Goal: Task Accomplishment & Management: Complete application form

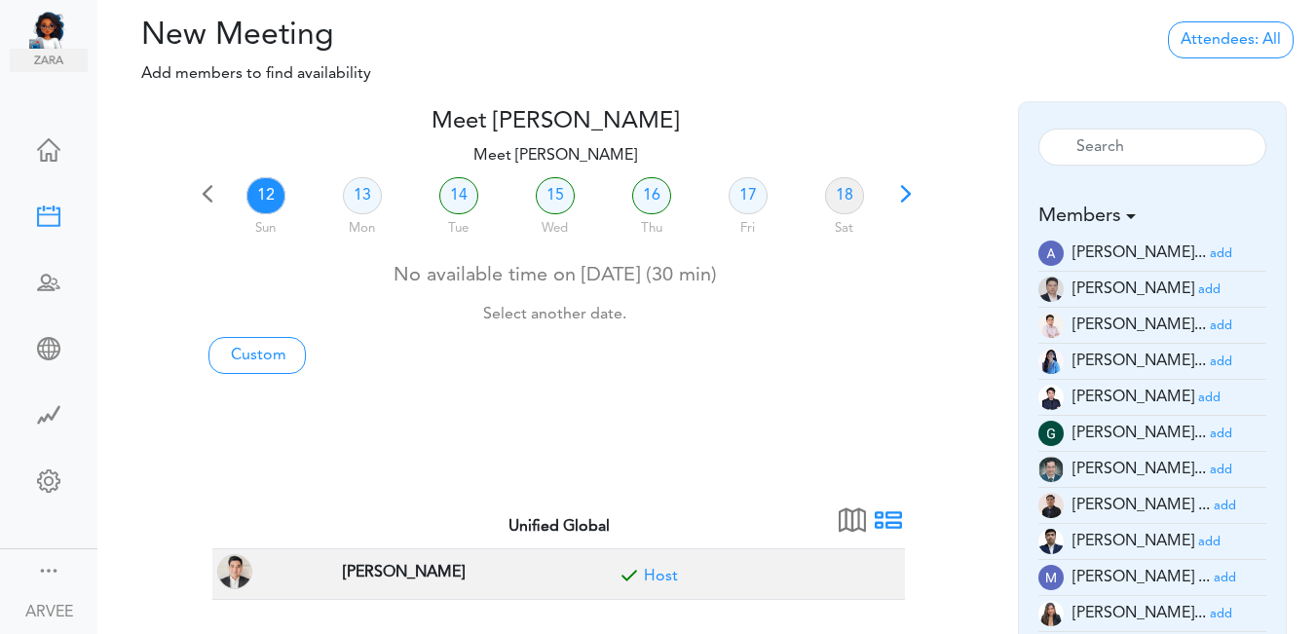
scroll to position [554, 0]
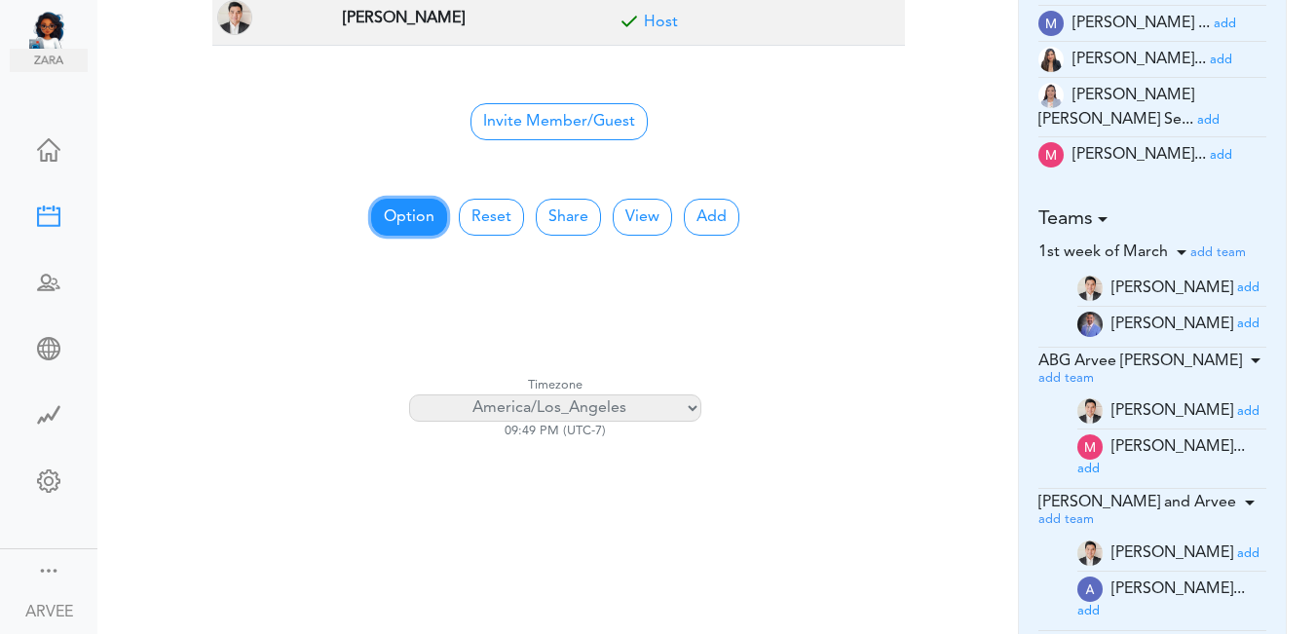
click at [410, 212] on button "Option" at bounding box center [409, 217] width 76 height 37
click at [409, 212] on button "Option" at bounding box center [409, 217] width 76 height 37
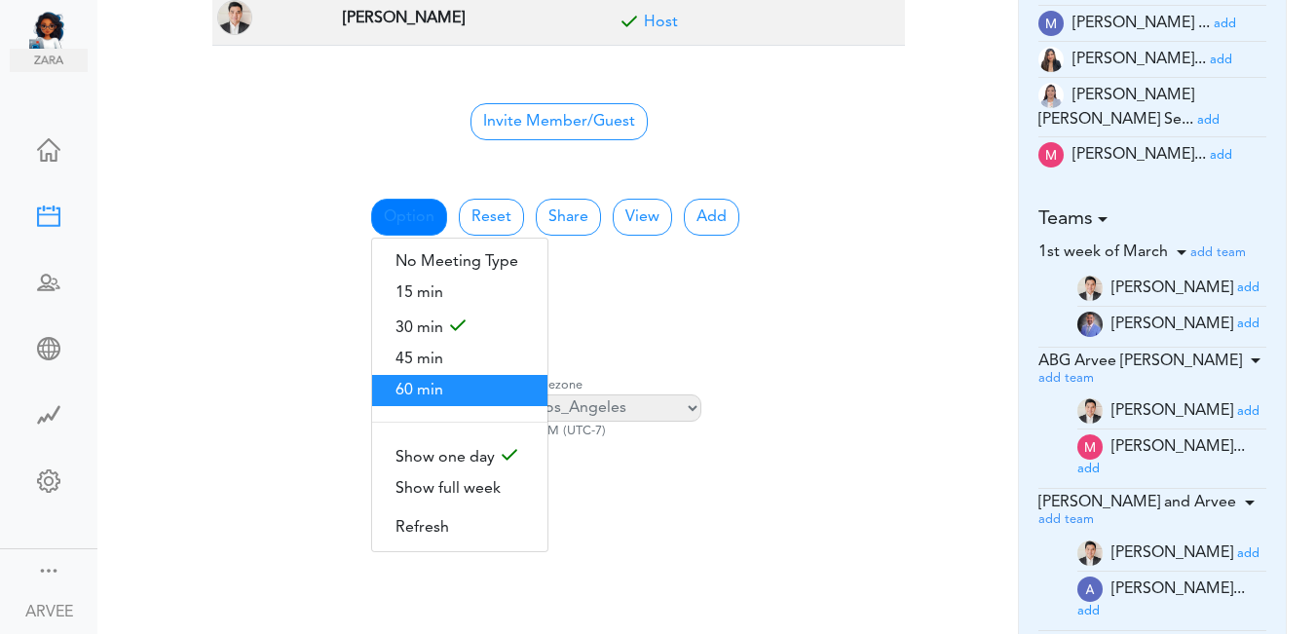
click at [397, 386] on span "60 min" at bounding box center [459, 390] width 175 height 31
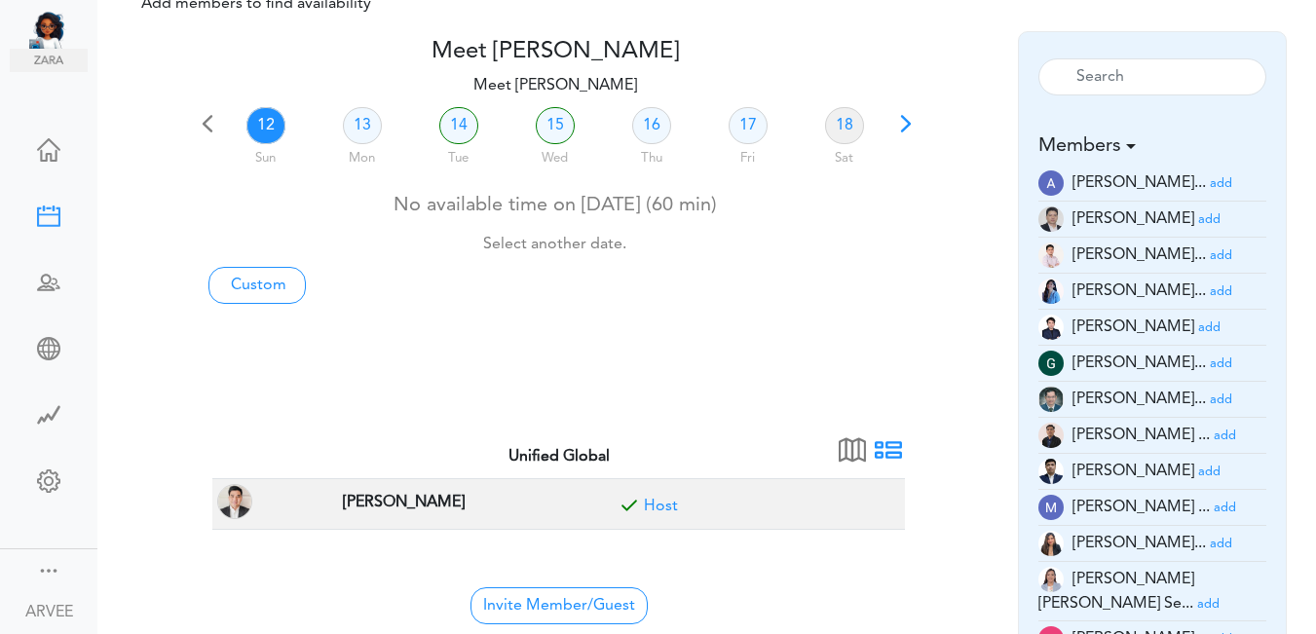
scroll to position [65, 0]
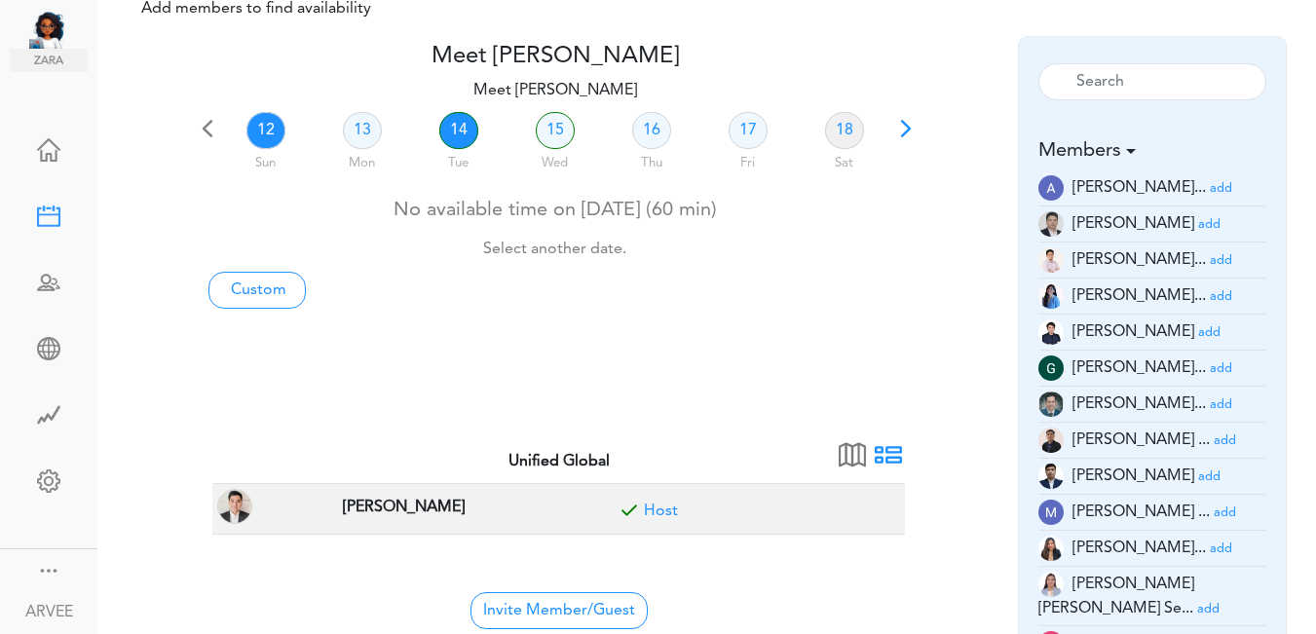
click at [454, 130] on link "14" at bounding box center [458, 130] width 39 height 37
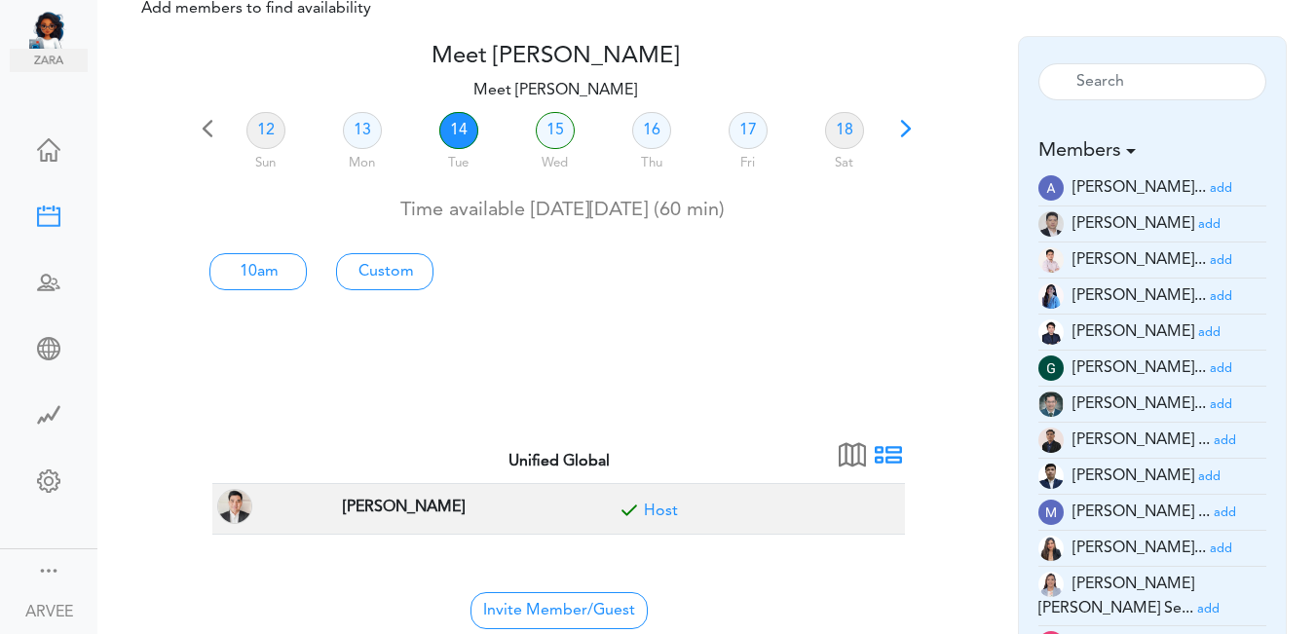
scroll to position [0, 0]
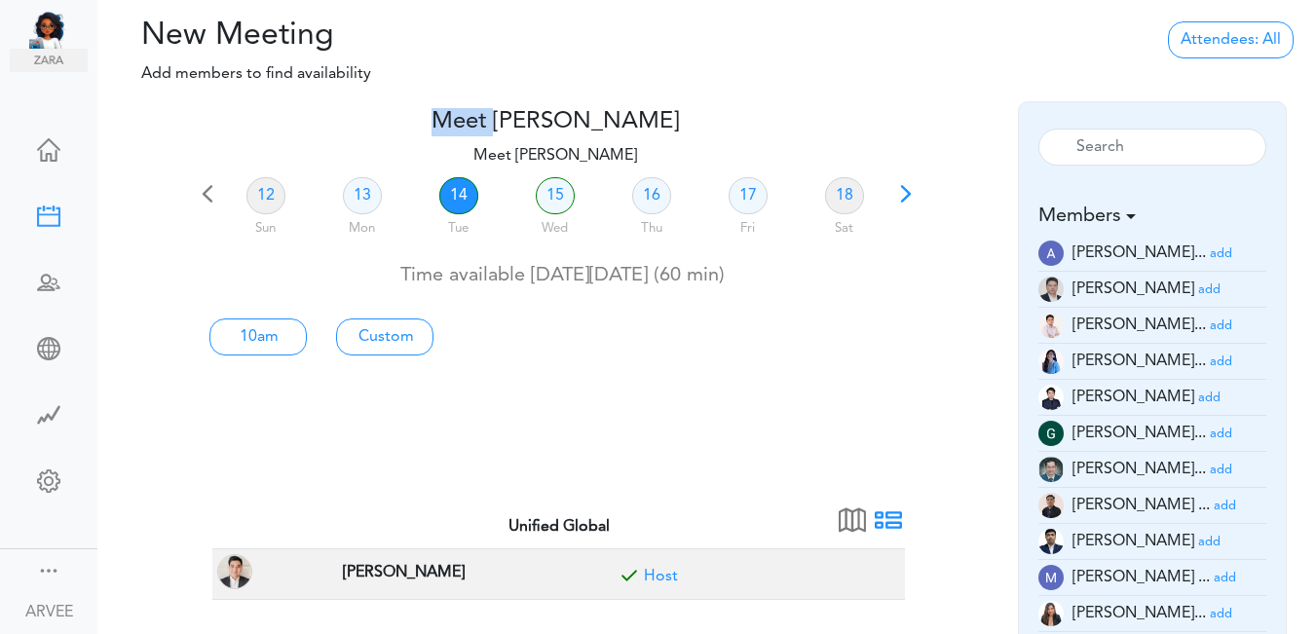
click at [453, 130] on h4 "Meet [PERSON_NAME]" at bounding box center [555, 122] width 722 height 28
click at [450, 197] on link "14" at bounding box center [458, 195] width 39 height 37
click at [450, 196] on link "14" at bounding box center [458, 195] width 39 height 37
click at [456, 196] on link "14" at bounding box center [458, 195] width 39 height 37
click at [388, 334] on link "Custom" at bounding box center [384, 336] width 97 height 37
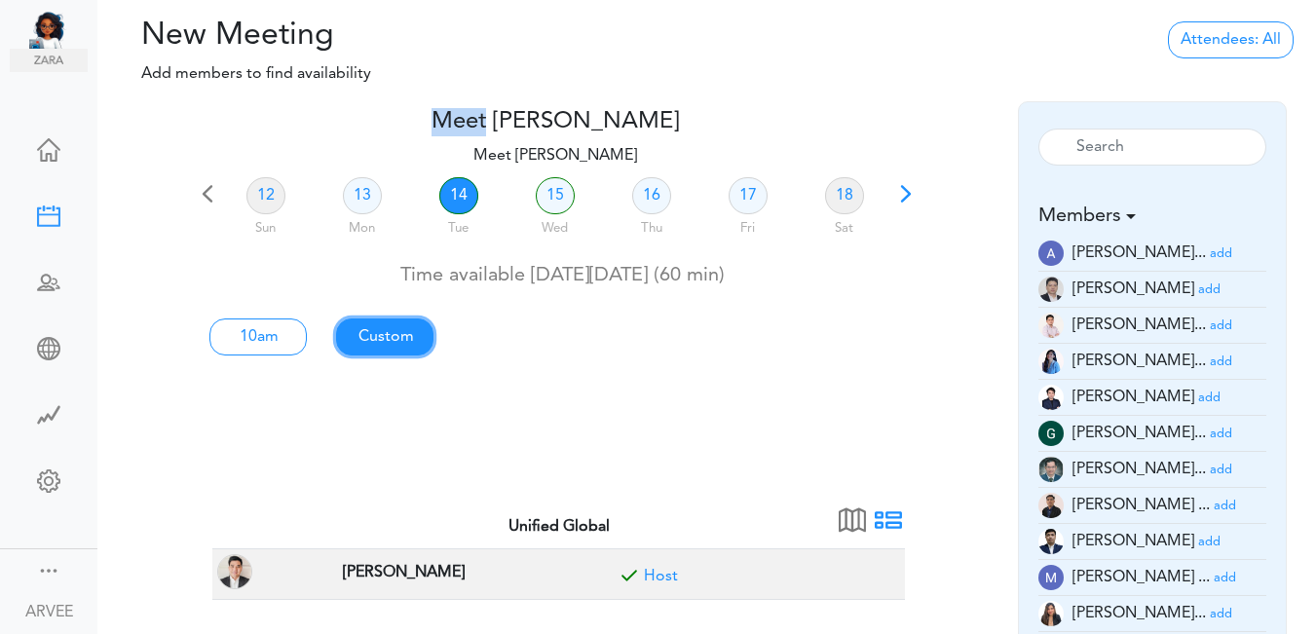
type input "Meet [PERSON_NAME]"
type input "[URL][DOMAIN_NAME][SECURITY_DATA]"
type input "[DATE]T10:00"
type input "[DATE]T11:00"
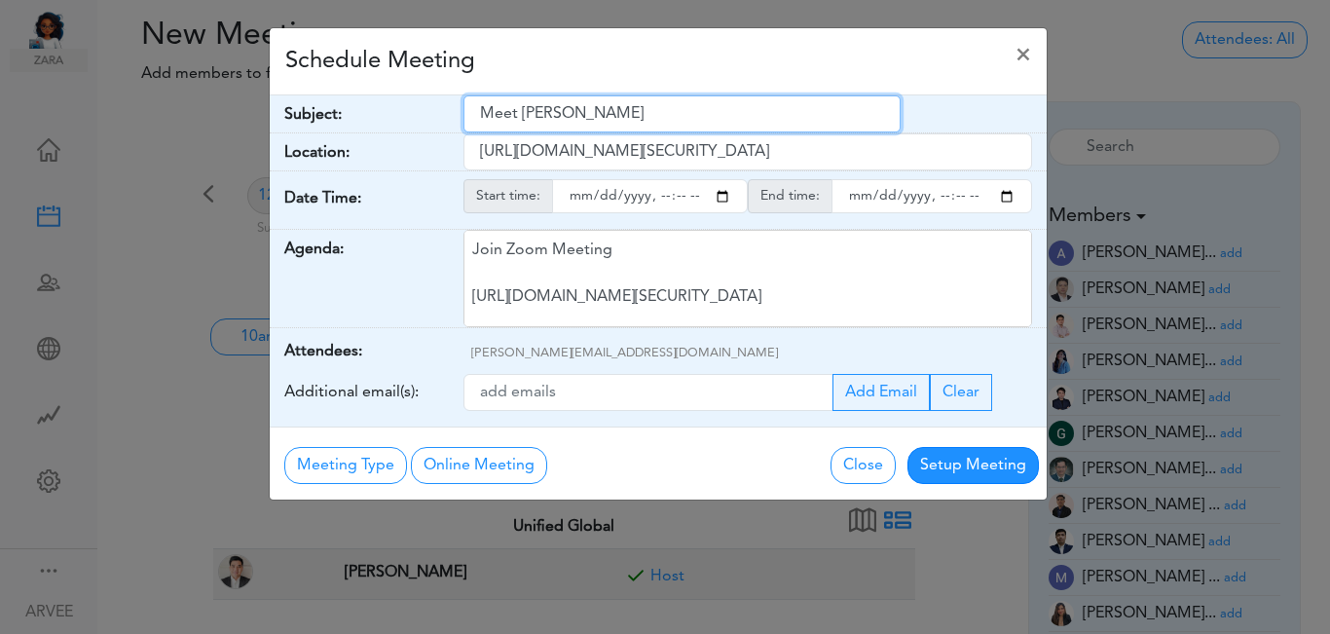
click at [483, 114] on input "Meet [PERSON_NAME]" at bounding box center [682, 113] width 437 height 37
drag, startPoint x: 487, startPoint y: 114, endPoint x: 653, endPoint y: 120, distance: 166.6
click at [668, 128] on input "AMeetRVEE [PERSON_NAME]" at bounding box center [682, 113] width 437 height 37
paste input "Boba Bliss LLC - 2024 C-Corp Return discussion"
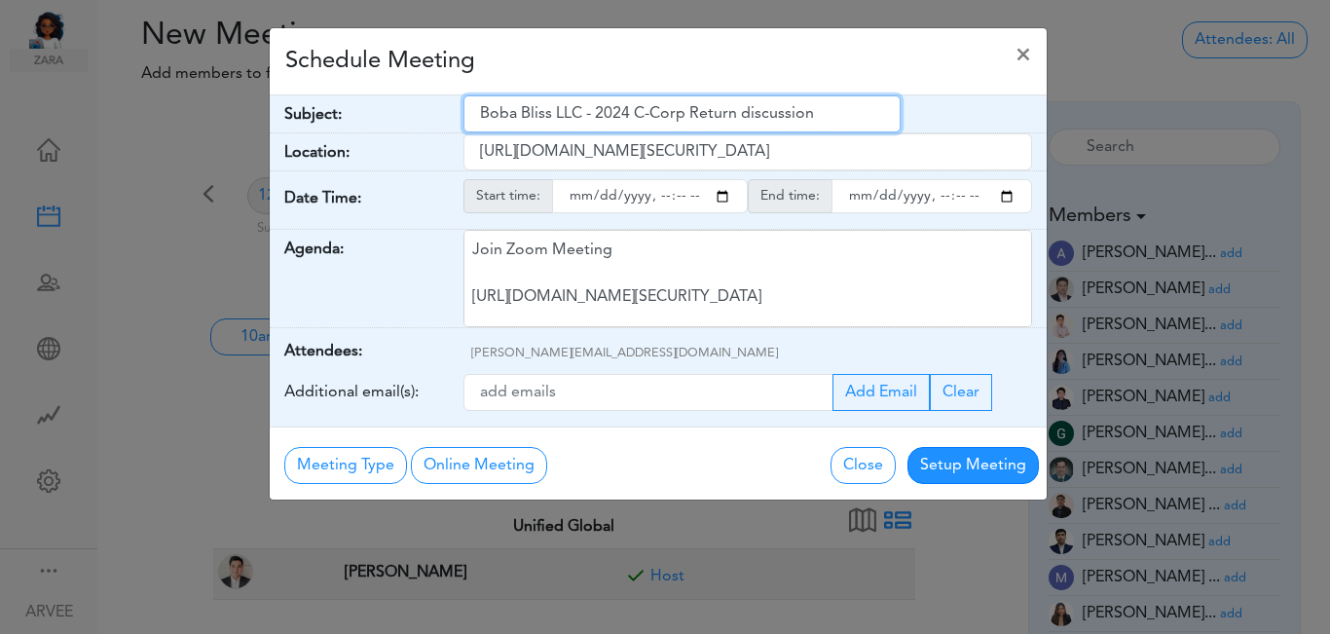
type input "Boba Bliss LLC - 2024 C-Corp Return discussion"
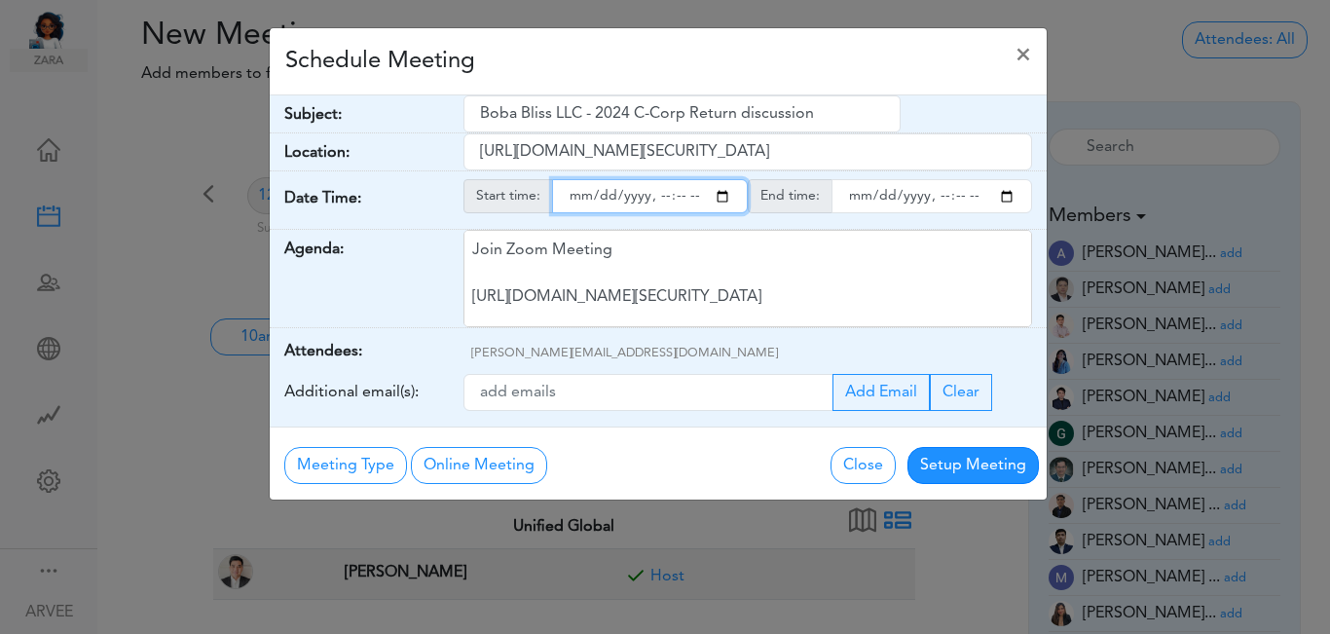
click at [725, 199] on input "starttime" at bounding box center [650, 196] width 196 height 34
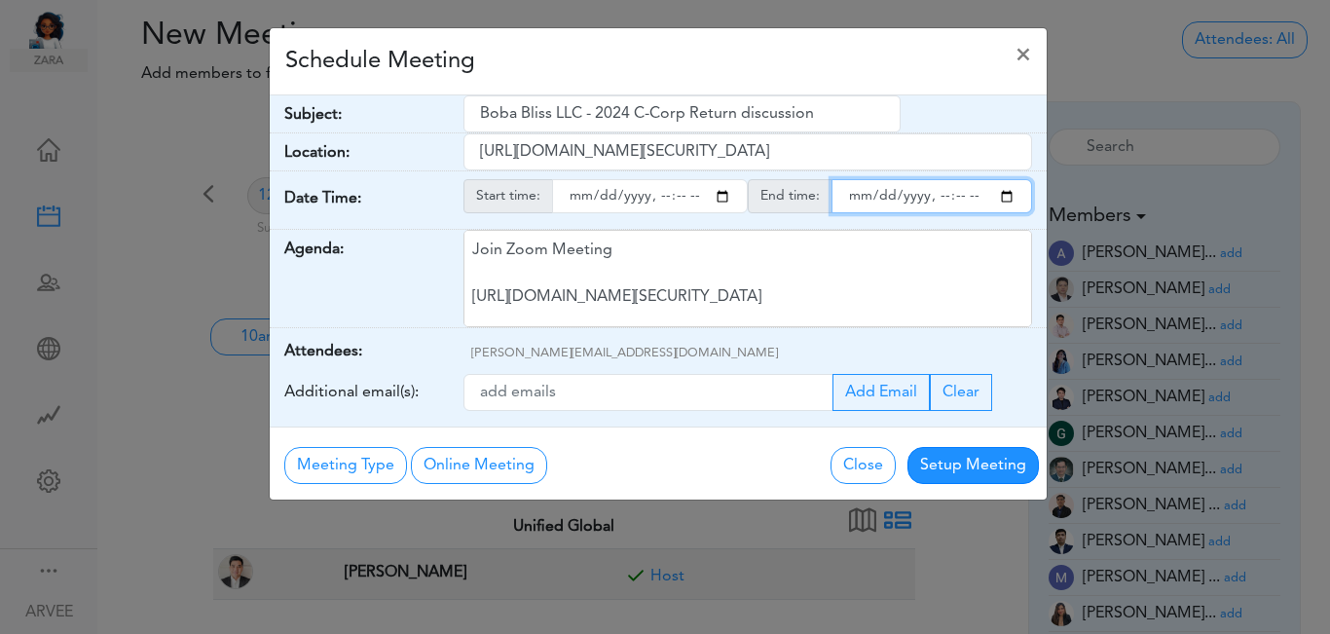
type input "[DATE]T16:00"
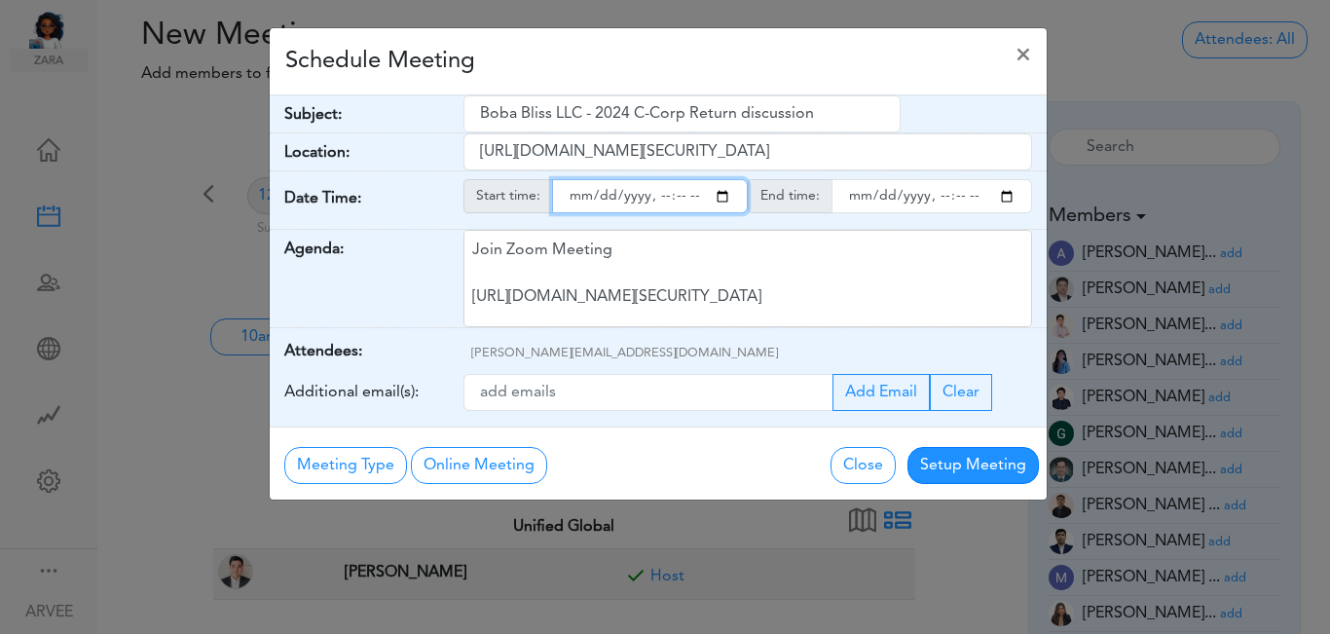
click at [1005, 197] on input "endtime" at bounding box center [932, 196] width 201 height 34
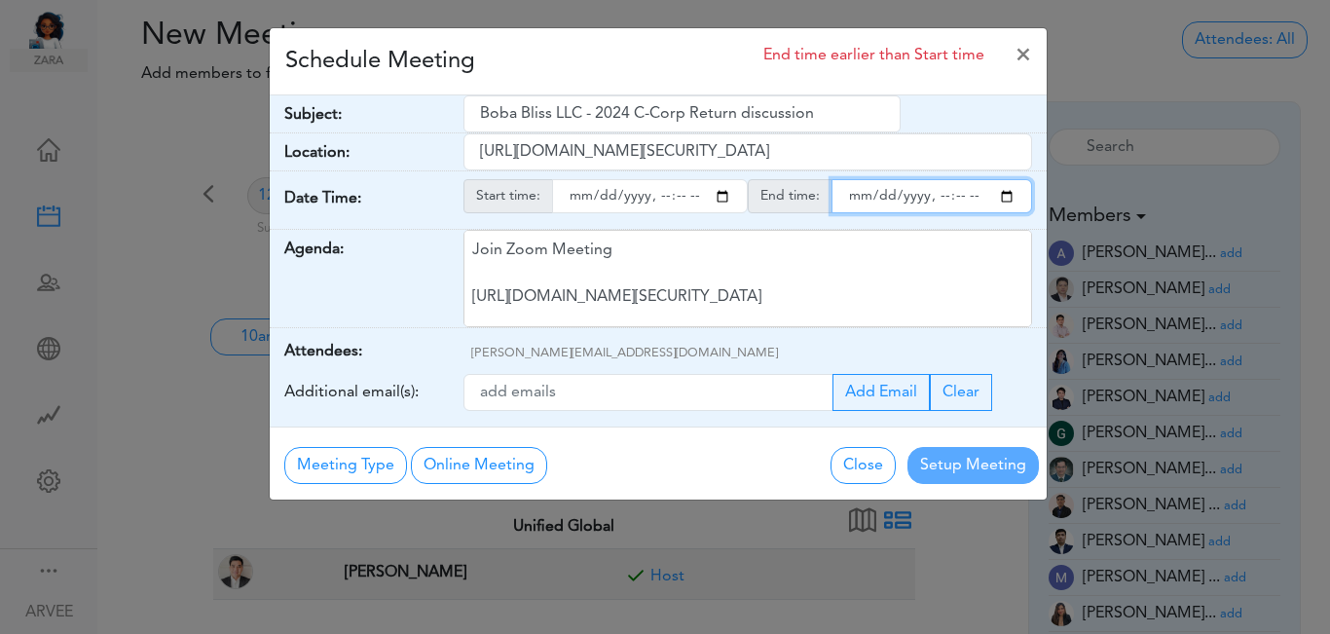
click at [1005, 197] on input "endtime" at bounding box center [932, 196] width 201 height 34
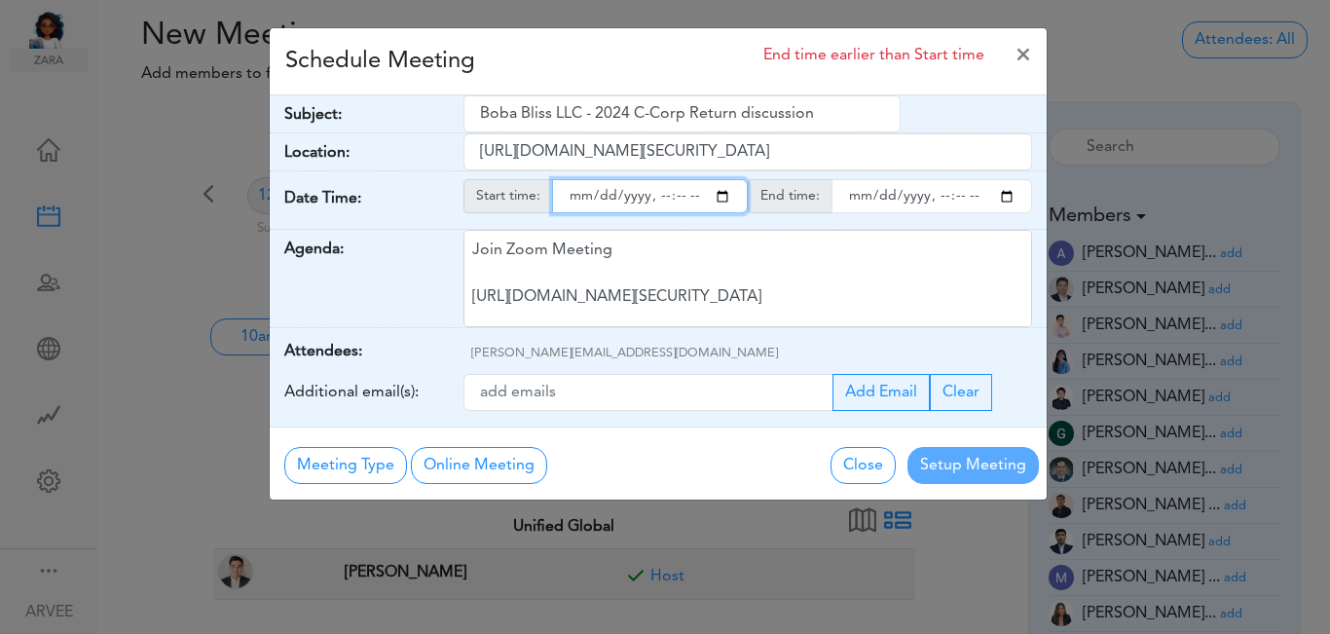
click at [625, 56] on div "Schedule Meeting End time earlier than Start time ×" at bounding box center [658, 61] width 777 height 67
click at [587, 54] on div "Schedule Meeting End time earlier than Start time ×" at bounding box center [658, 61] width 777 height 67
click at [586, 54] on div "Schedule Meeting End time earlier than Start time ×" at bounding box center [658, 61] width 777 height 67
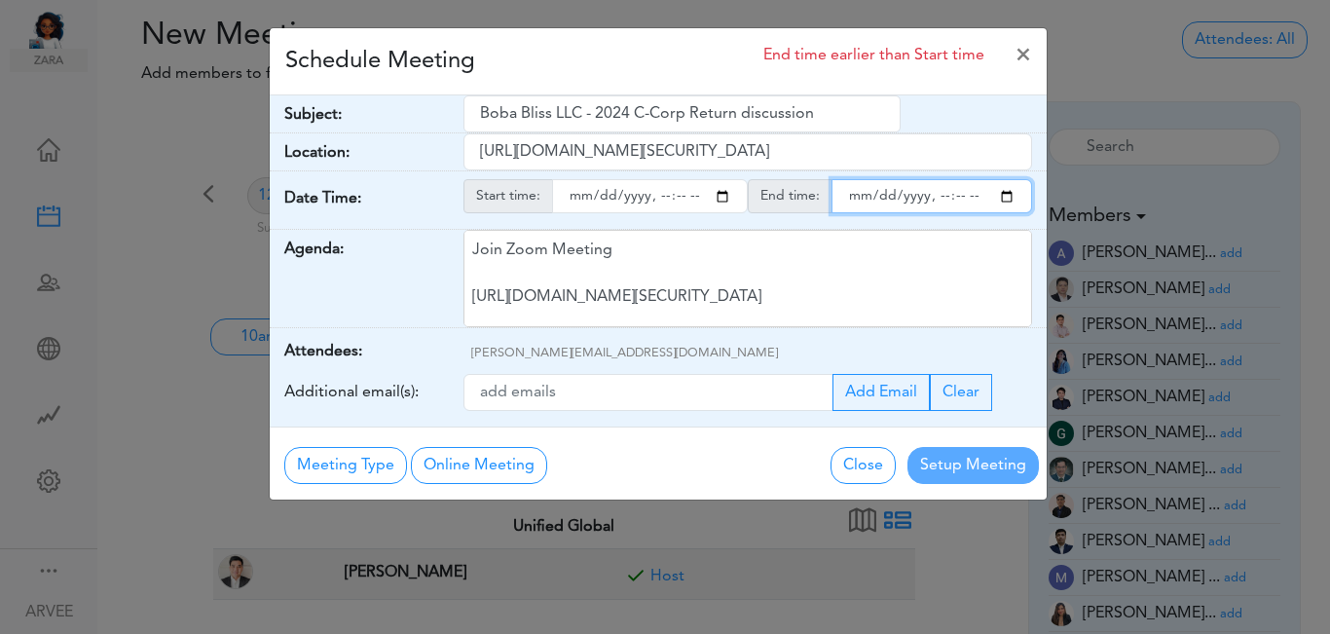
click at [1002, 199] on input "endtime" at bounding box center [932, 196] width 201 height 34
type input "[DATE]T17:00"
click at [617, 56] on div "Schedule Meeting End time earlier than Start time ×" at bounding box center [658, 61] width 777 height 67
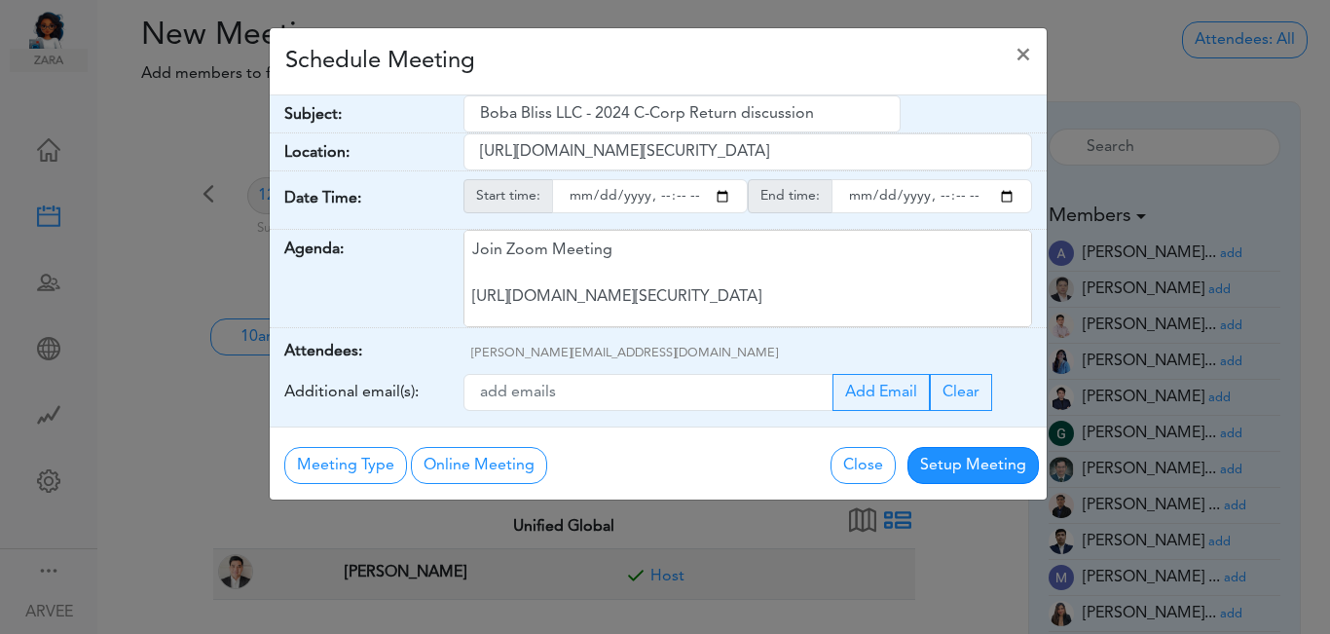
click at [617, 56] on div "Schedule Meeting ×" at bounding box center [658, 61] width 777 height 67
click at [983, 464] on button "Setup Meeting" at bounding box center [973, 465] width 131 height 37
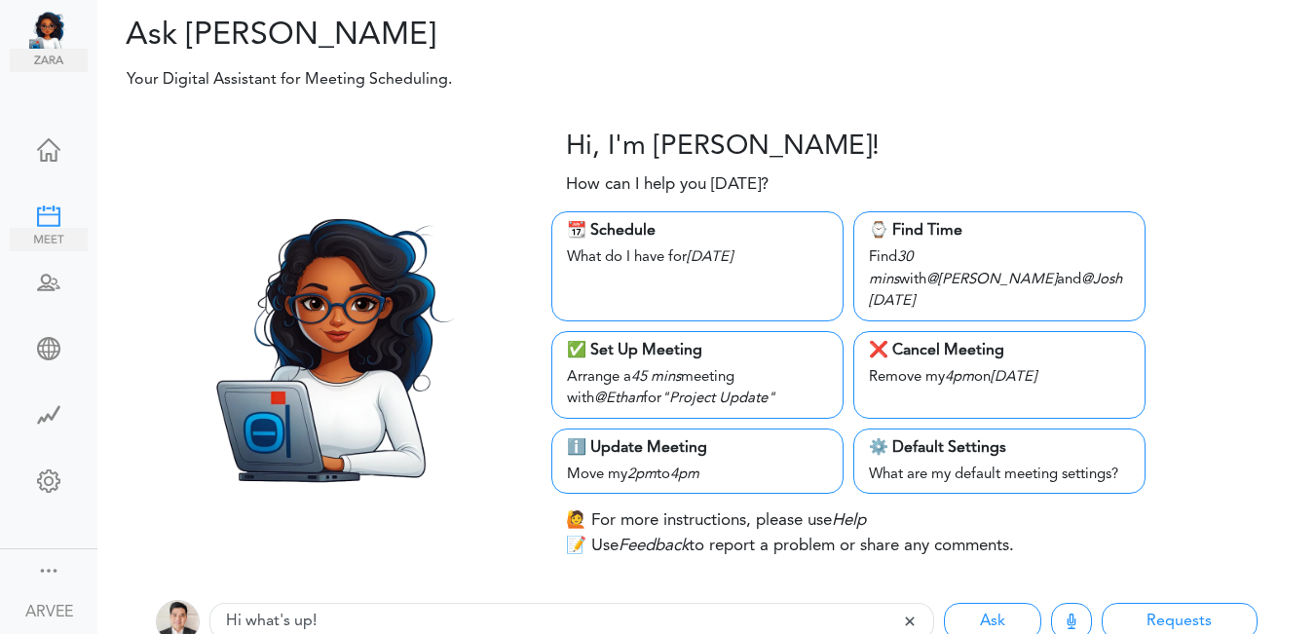
click at [49, 207] on div at bounding box center [49, 214] width 78 height 19
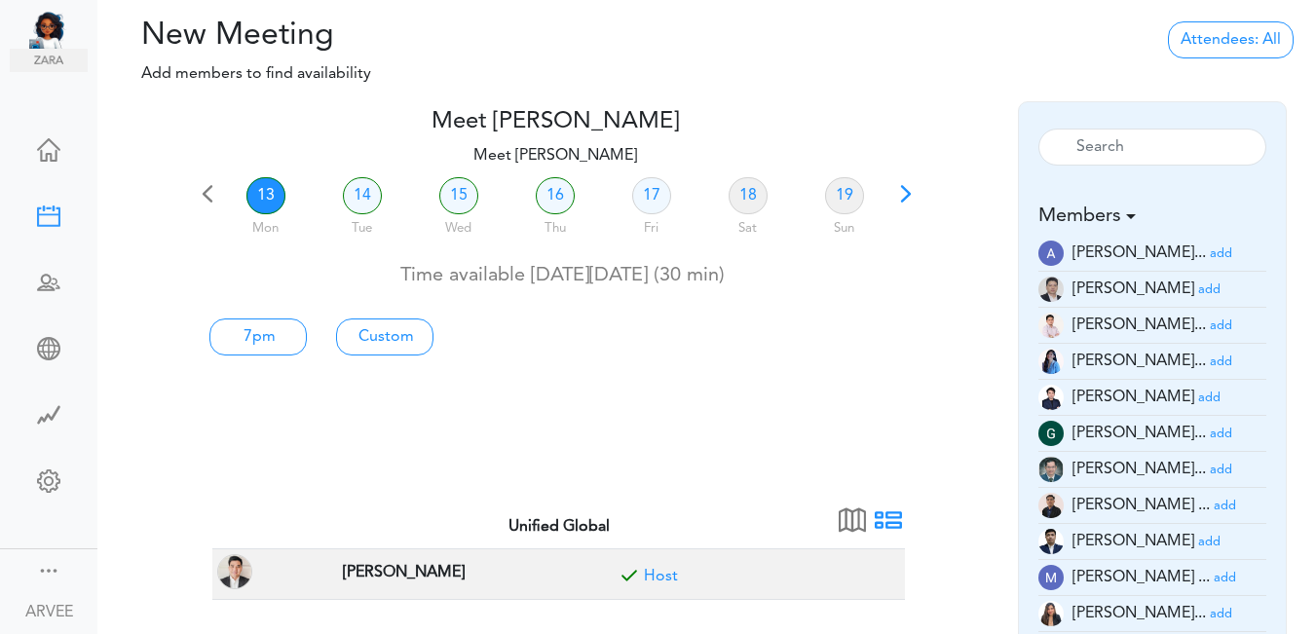
click at [267, 190] on link "13" at bounding box center [265, 195] width 39 height 37
click at [262, 339] on link "7pm" at bounding box center [257, 336] width 97 height 37
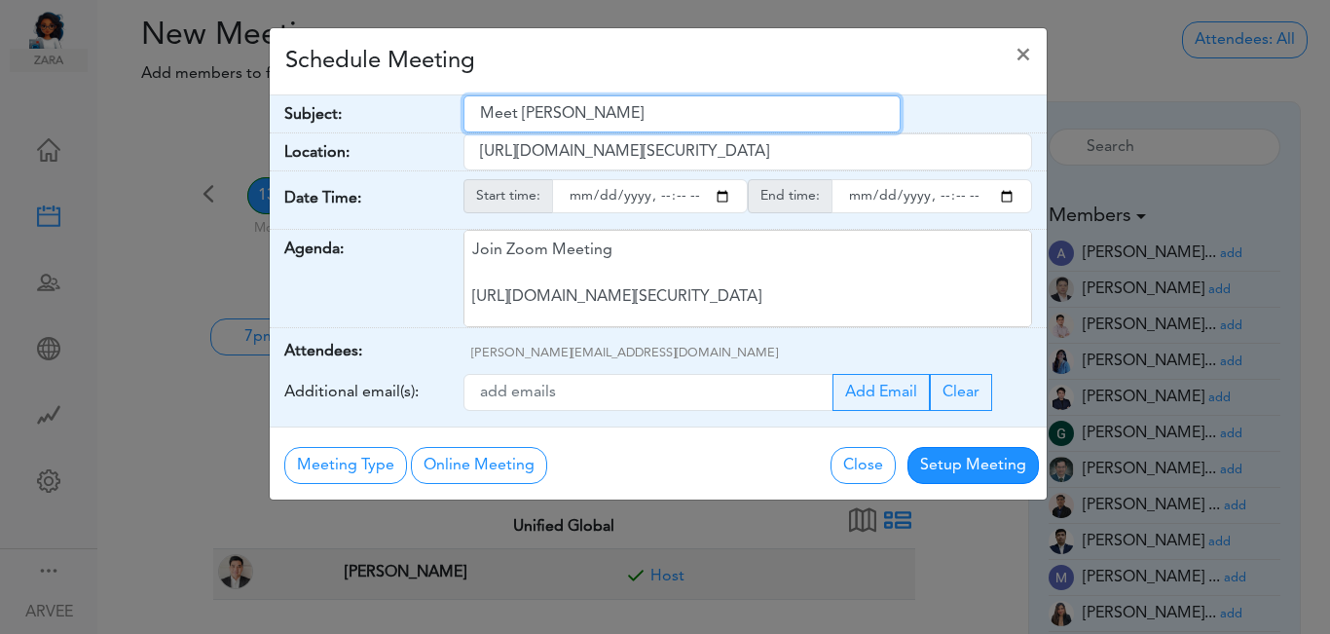
click at [483, 111] on input "Meet [PERSON_NAME]" at bounding box center [682, 113] width 437 height 37
click at [483, 110] on input "Meet [PERSON_NAME]" at bounding box center [682, 113] width 437 height 37
drag, startPoint x: 483, startPoint y: 110, endPoint x: 621, endPoint y: 117, distance: 138.5
click at [621, 117] on input "Meet [PERSON_NAME]" at bounding box center [682, 113] width 437 height 37
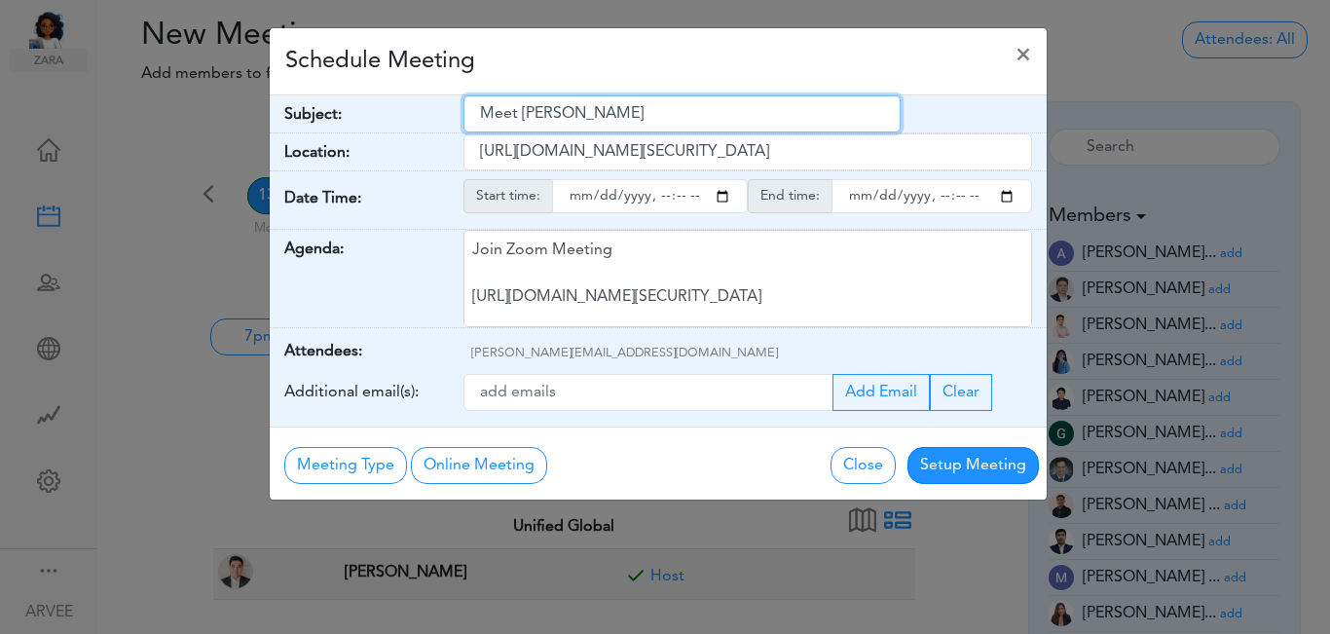
paste input "Internal Boba Bliss C-Corp Discussion"
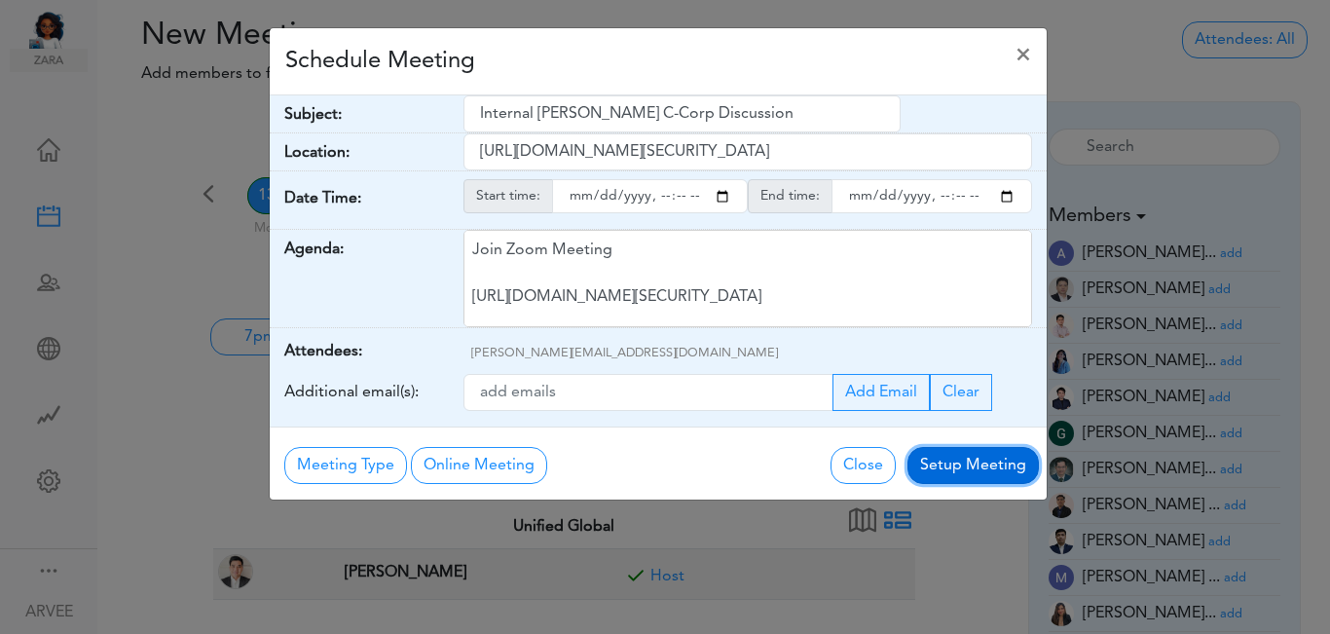
click at [951, 465] on button "Setup Meeting" at bounding box center [973, 465] width 131 height 37
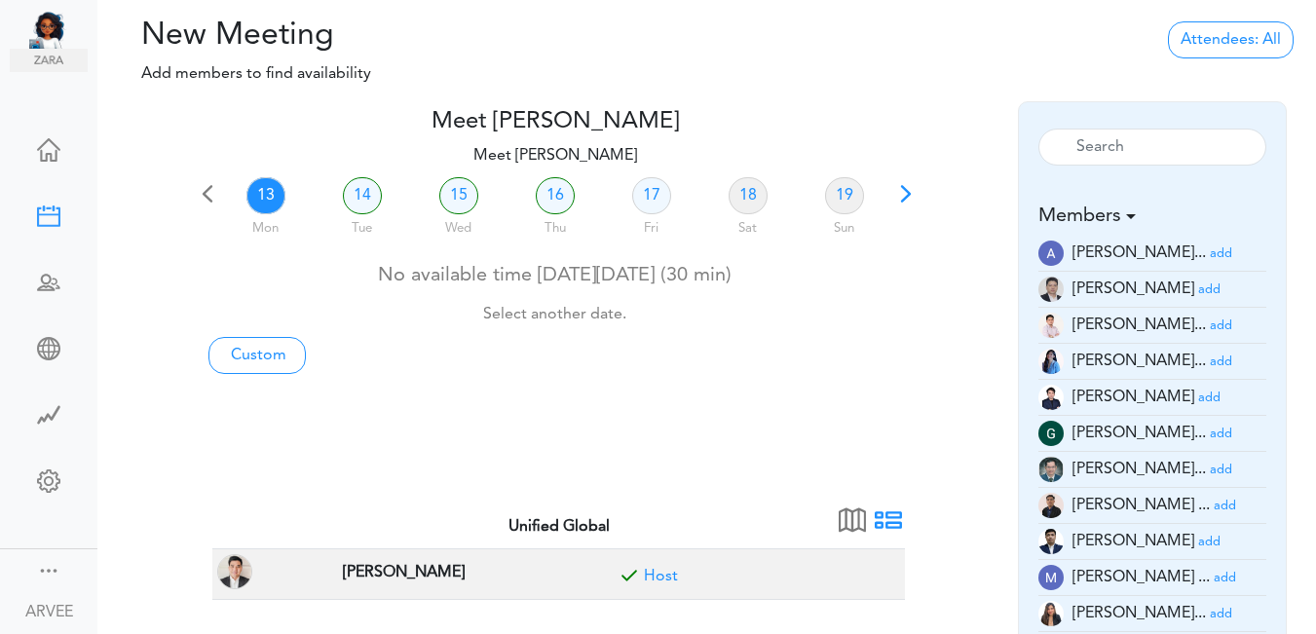
click at [268, 193] on link "13" at bounding box center [265, 195] width 39 height 37
click at [264, 354] on link "Custom" at bounding box center [256, 355] width 97 height 37
type input "Meet [PERSON_NAME]"
type input "[URL][DOMAIN_NAME][SECURITY_DATA]"
type input "2025-10-13T12:00"
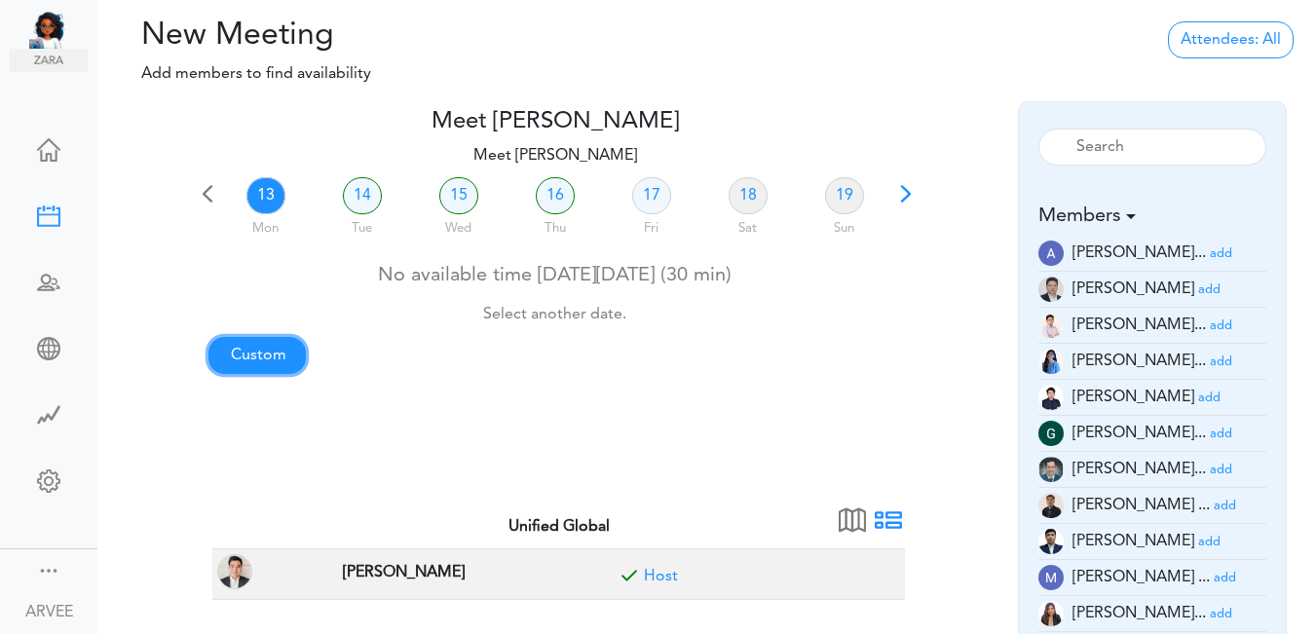
type input "2025-10-13T12:30"
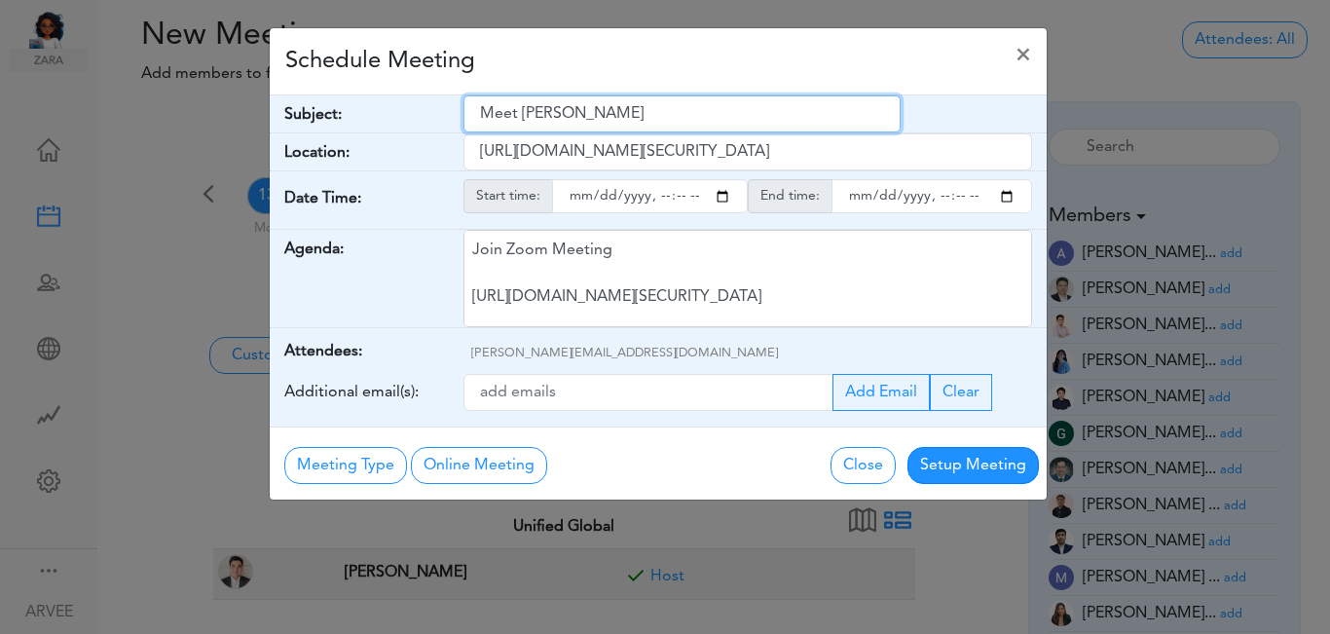
click at [481, 111] on input "Meet [PERSON_NAME]" at bounding box center [682, 113] width 437 height 37
paste input "Evan Kelly - 2024 Income Tax Return Discussion"
type input "Evan Kelly - 2024 Income Tax Return Discussion"
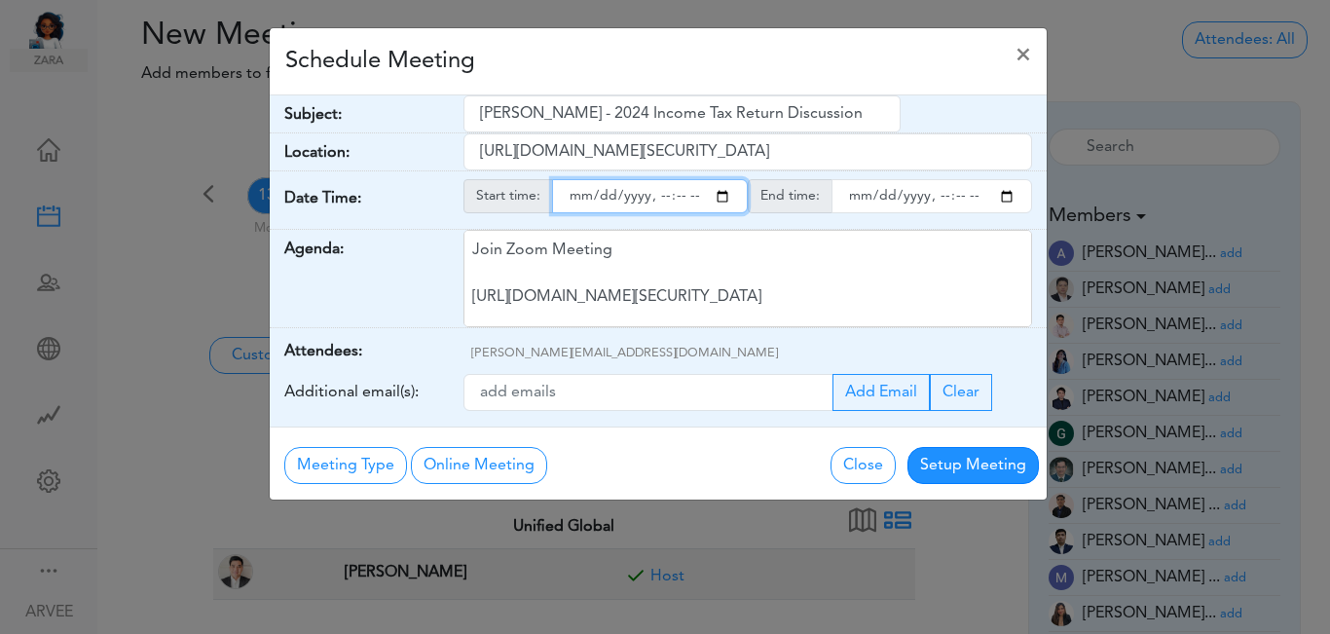
click at [721, 203] on input "starttime" at bounding box center [650, 196] width 196 height 34
click at [658, 196] on input "starttime" at bounding box center [650, 196] width 196 height 34
type input "2025-10-13T20:00"
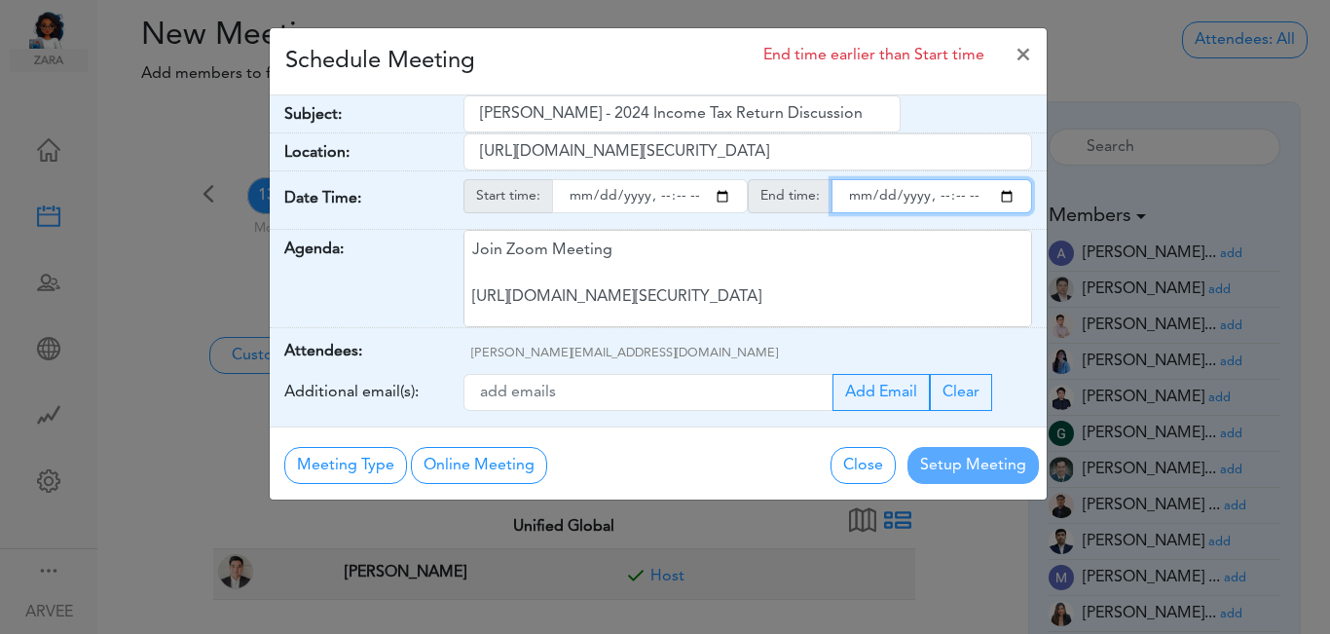
click at [1006, 197] on input "endtime" at bounding box center [932, 196] width 201 height 34
click at [938, 197] on input "endtime" at bounding box center [932, 196] width 201 height 34
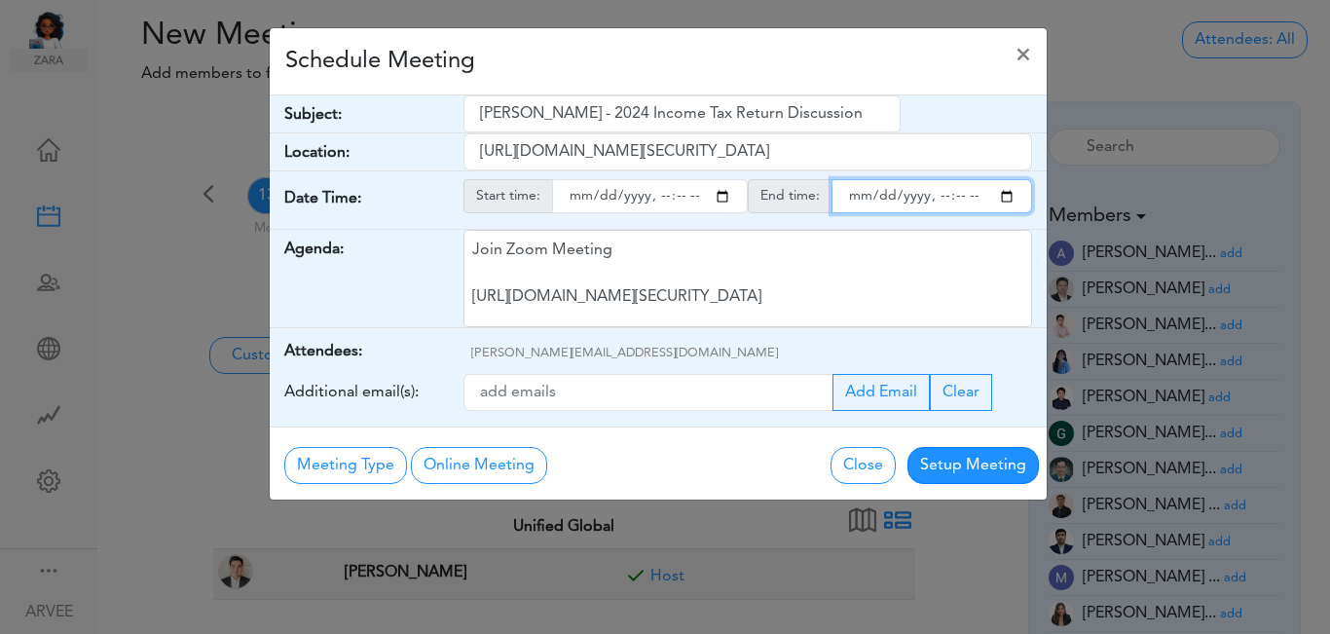
type input "2025-10-13T21:00"
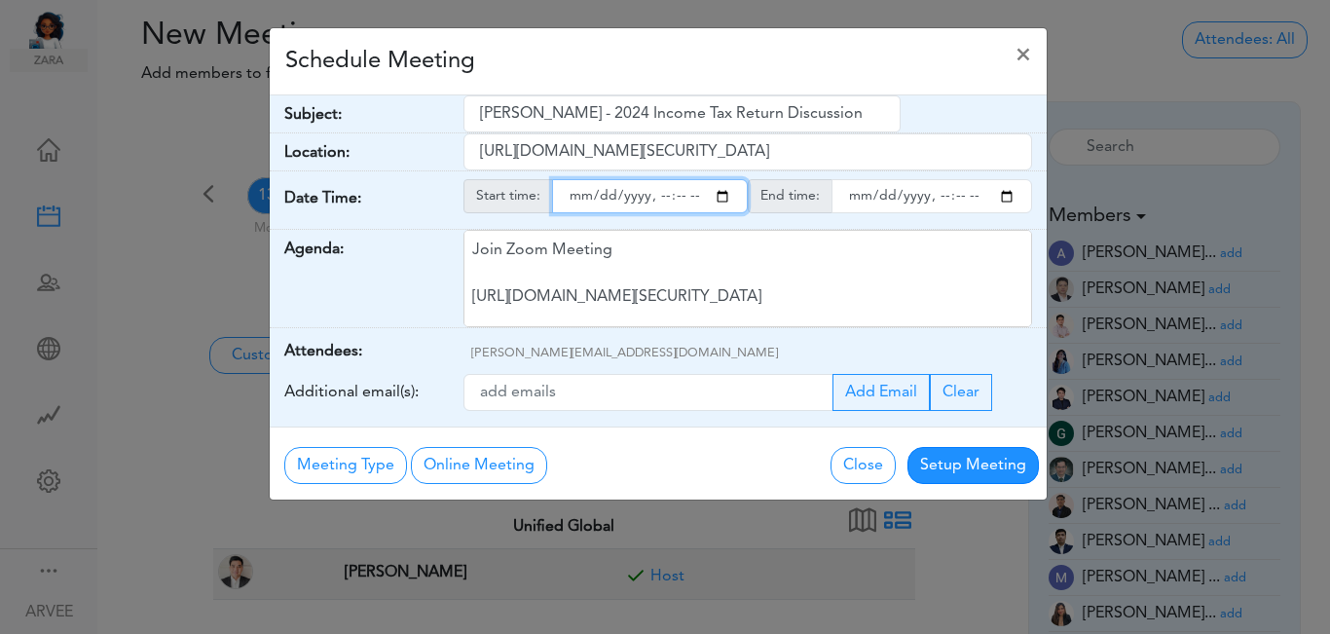
click at [680, 199] on input "starttime" at bounding box center [650, 196] width 196 height 34
click at [680, 200] on input "starttime" at bounding box center [650, 196] width 196 height 34
type input "2025-10-13T20:30"
click at [578, 58] on div "Schedule Meeting ×" at bounding box center [658, 61] width 777 height 67
click at [577, 58] on div "Schedule Meeting ×" at bounding box center [658, 61] width 777 height 67
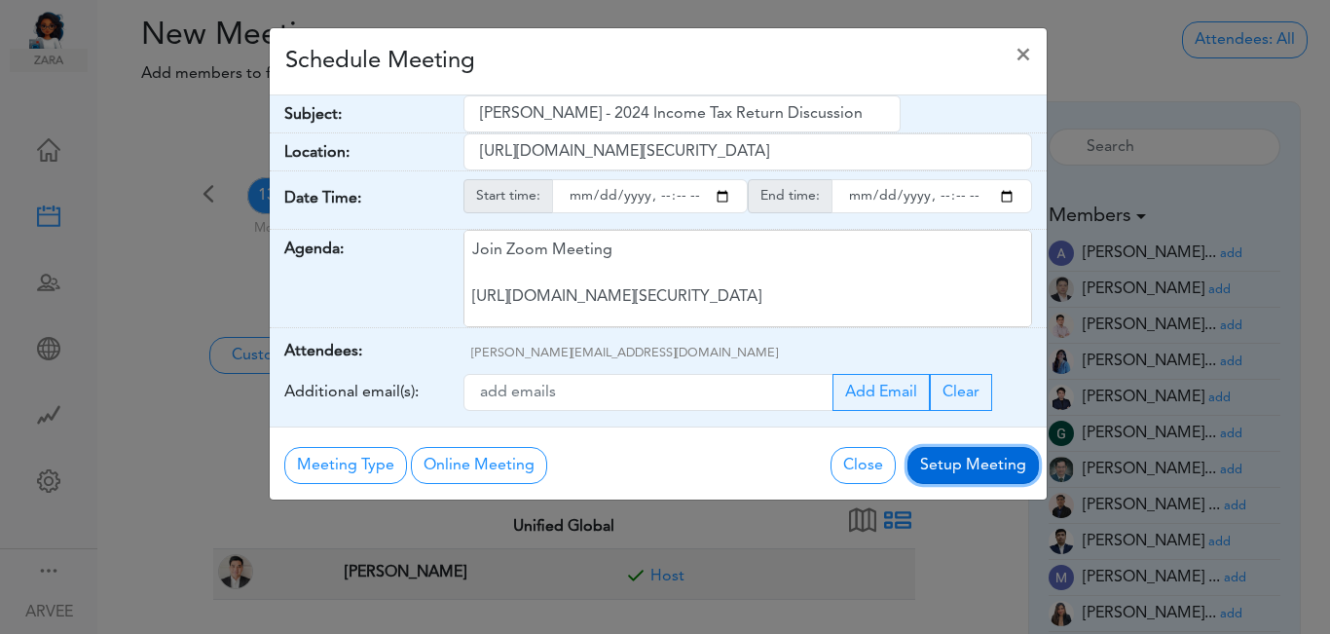
click at [961, 465] on button "Setup Meeting" at bounding box center [973, 465] width 131 height 37
click at [961, 465] on body "Ask Zara Dashboard" at bounding box center [665, 317] width 1330 height 634
